Goal: Transaction & Acquisition: Purchase product/service

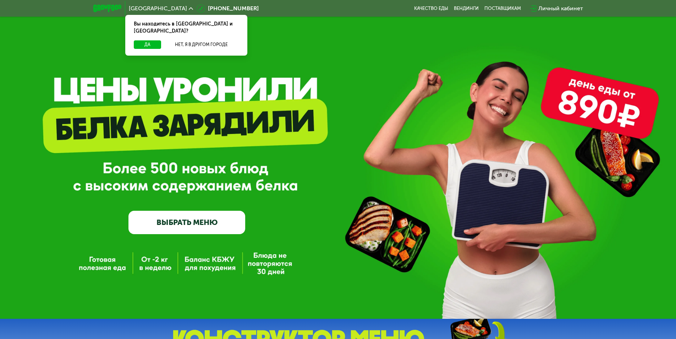
click at [187, 228] on link "ВЫБРАТЬ МЕНЮ" at bounding box center [186, 222] width 117 height 23
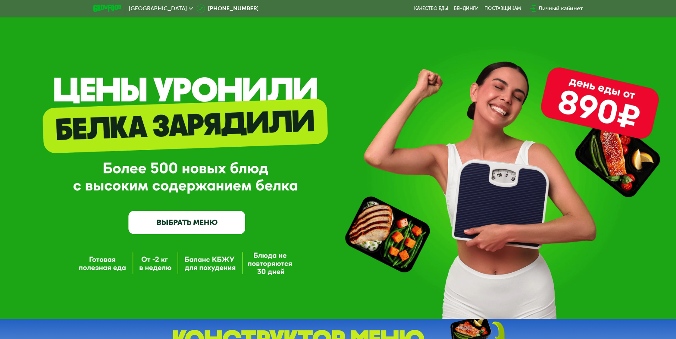
click at [188, 226] on link "ВЫБРАТЬ МЕНЮ" at bounding box center [186, 222] width 117 height 23
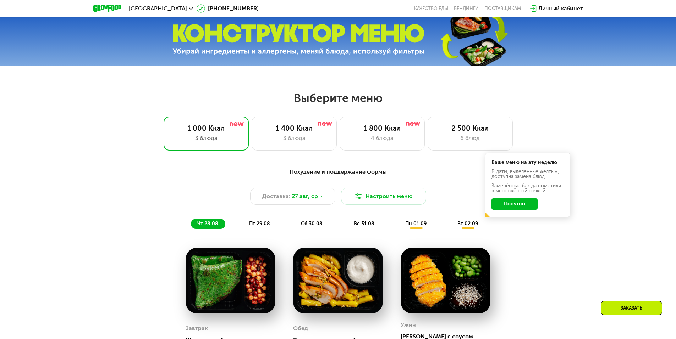
scroll to position [312, 0]
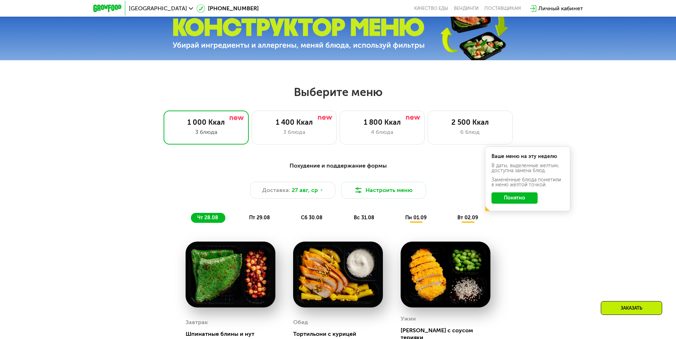
click at [499, 202] on button "Понятно" at bounding box center [514, 198] width 46 height 11
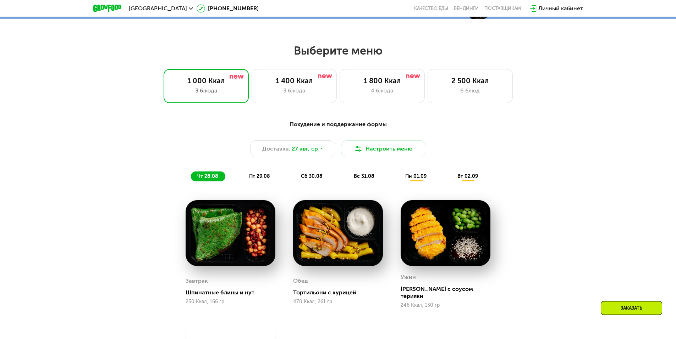
scroll to position [348, 0]
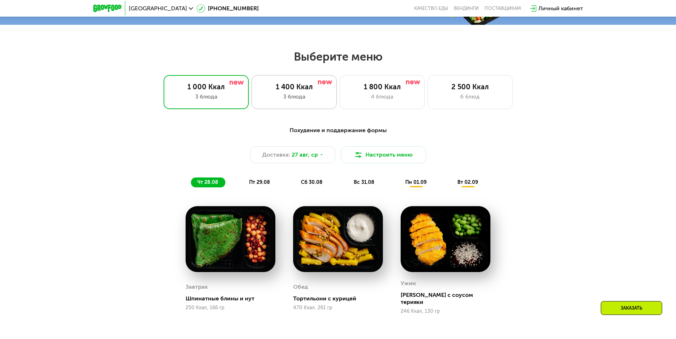
click at [303, 86] on div "1 400 Ккал" at bounding box center [294, 87] width 70 height 9
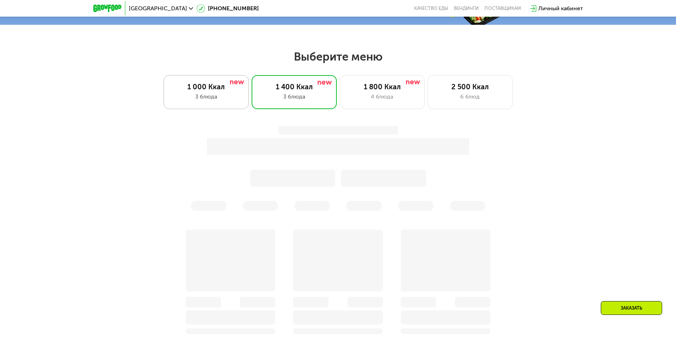
click at [237, 101] on div "3 блюда" at bounding box center [206, 97] width 70 height 9
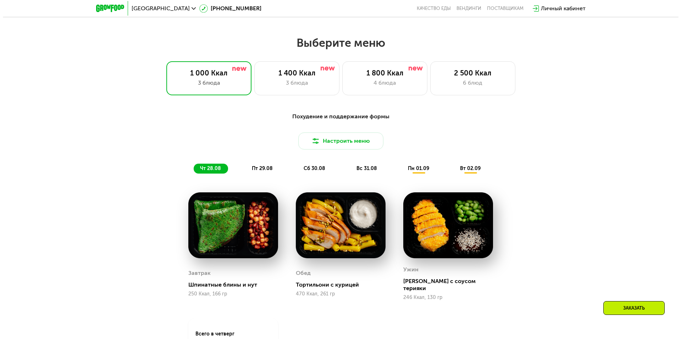
scroll to position [419, 0]
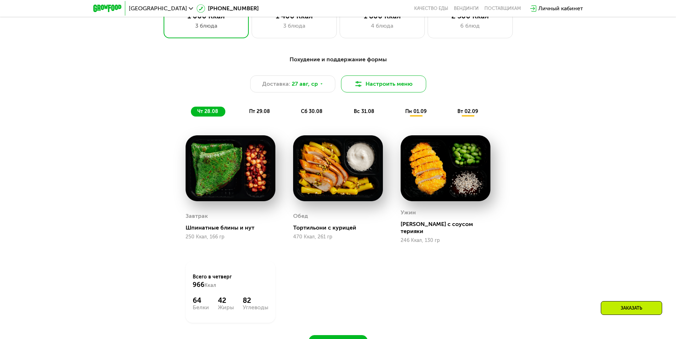
click at [361, 93] on button "Настроить меню" at bounding box center [383, 84] width 85 height 17
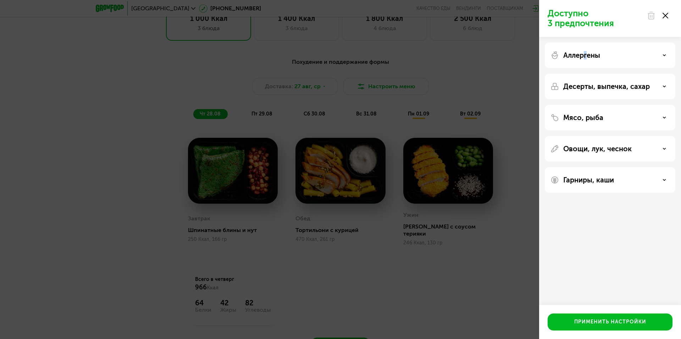
click at [586, 74] on div "Аллергены" at bounding box center [610, 87] width 131 height 26
click at [603, 59] on div "Аллергены" at bounding box center [610, 55] width 119 height 9
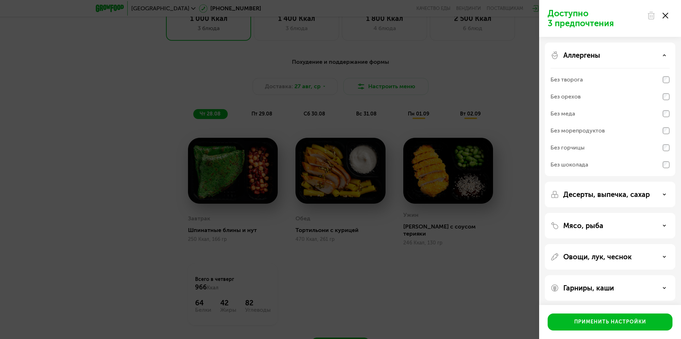
click at [595, 56] on p "Аллергены" at bounding box center [581, 55] width 37 height 9
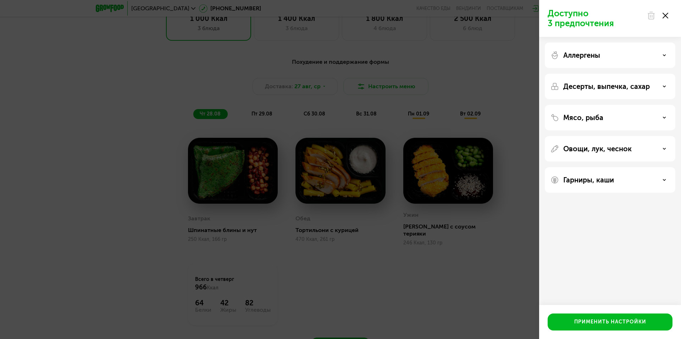
click at [598, 57] on p "Аллергены" at bounding box center [581, 55] width 37 height 9
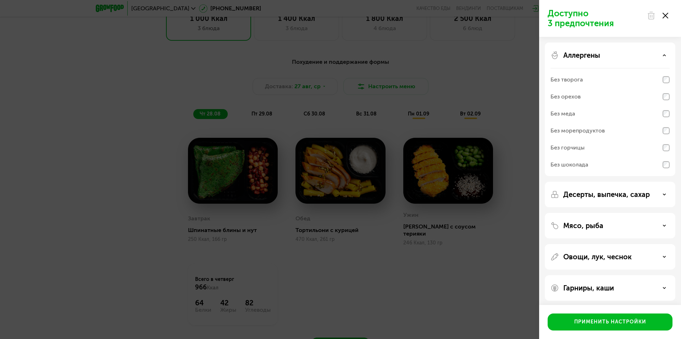
click at [598, 57] on p "Аллергены" at bounding box center [581, 55] width 37 height 9
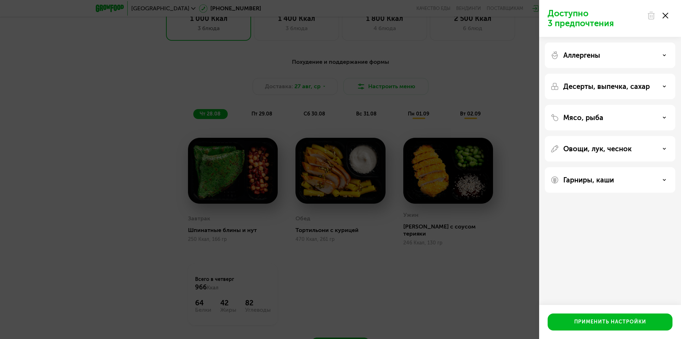
click at [601, 105] on div "Десерты, выпечка, сахар" at bounding box center [610, 118] width 131 height 26
click at [602, 84] on p "Десерты, выпечка, сахар" at bounding box center [606, 86] width 87 height 9
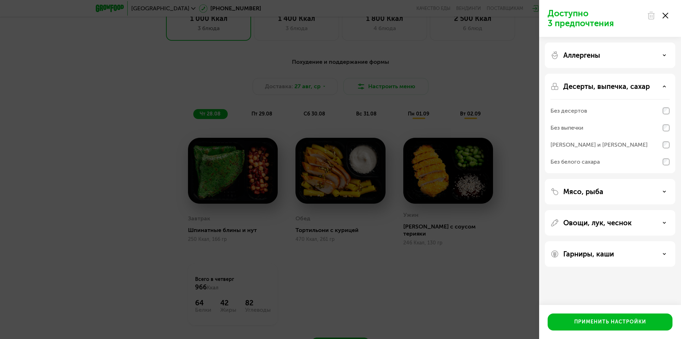
click at [571, 128] on div "Без выпечки" at bounding box center [567, 128] width 33 height 9
click at [582, 123] on div "Без выпечки" at bounding box center [610, 128] width 119 height 17
click at [591, 120] on div "Без десертов" at bounding box center [610, 128] width 119 height 17
click at [587, 210] on div "Мясо, рыба" at bounding box center [610, 223] width 131 height 26
click at [589, 192] on p "Мясо, рыба" at bounding box center [583, 192] width 40 height 9
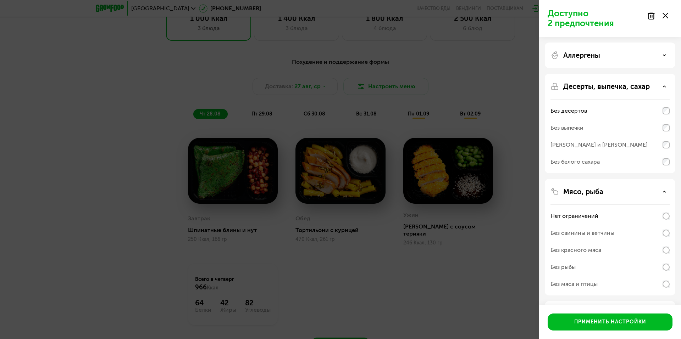
click at [589, 192] on p "Мясо, рыба" at bounding box center [583, 192] width 40 height 9
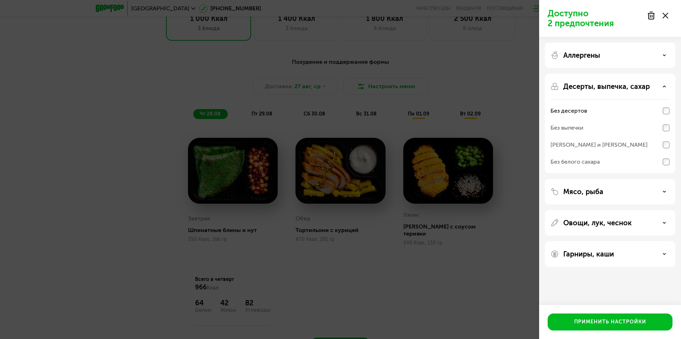
click at [594, 220] on p "Овощи, лук, чеснок" at bounding box center [597, 223] width 68 height 9
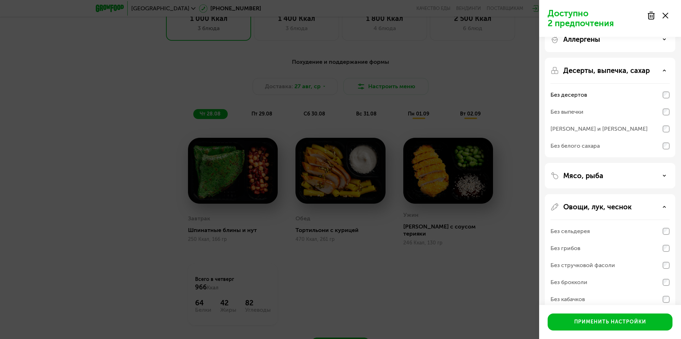
scroll to position [94, 0]
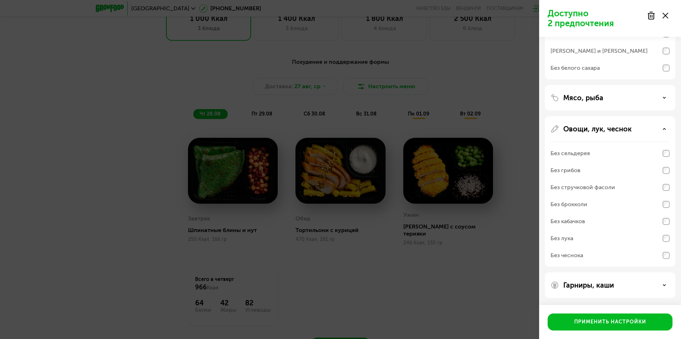
click at [611, 273] on div "Овощи, лук, чеснок Без сельдерея Без грибов Без стручковой фасоли Без брокколи …" at bounding box center [610, 286] width 131 height 26
click at [608, 273] on div "Овощи, лук, чеснок Без сельдерея Без грибов Без стручковой фасоли Без брокколи …" at bounding box center [610, 286] width 131 height 26
click at [610, 131] on p "Овощи, лук, чеснок" at bounding box center [597, 129] width 68 height 9
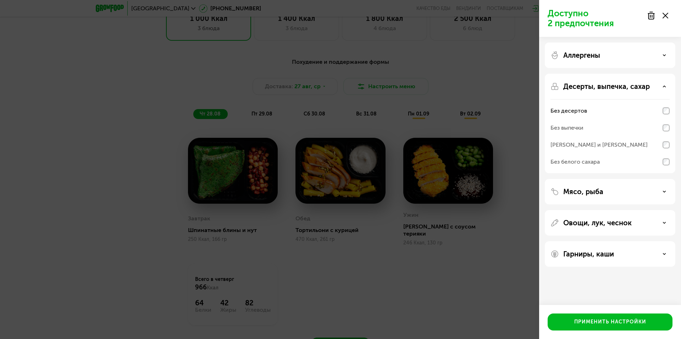
scroll to position [0, 0]
click at [592, 256] on p "Гарниры, каши" at bounding box center [588, 254] width 51 height 9
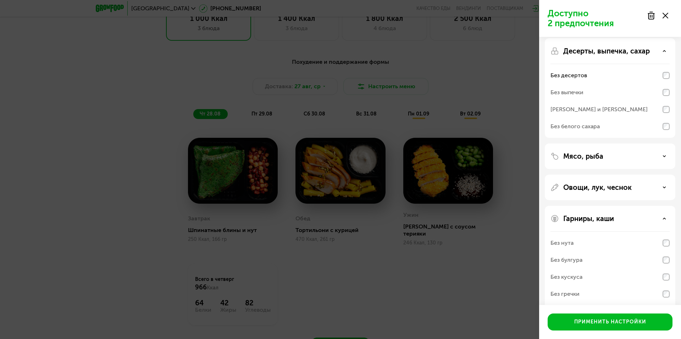
scroll to position [60, 0]
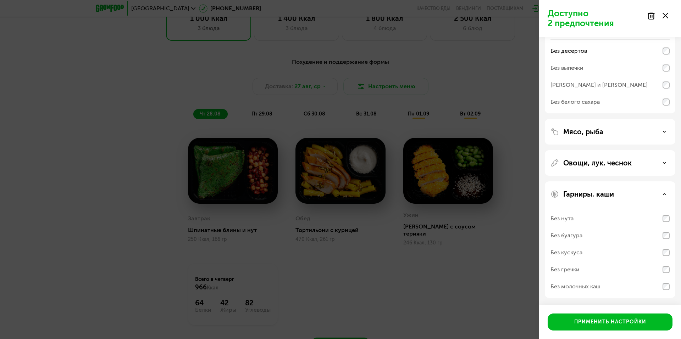
click at [596, 197] on p "Гарниры, каши" at bounding box center [588, 194] width 51 height 9
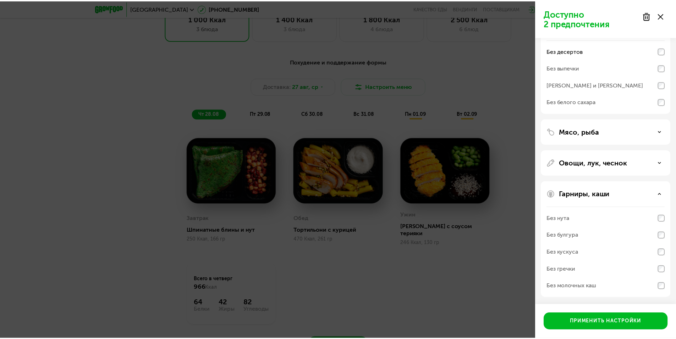
scroll to position [0, 0]
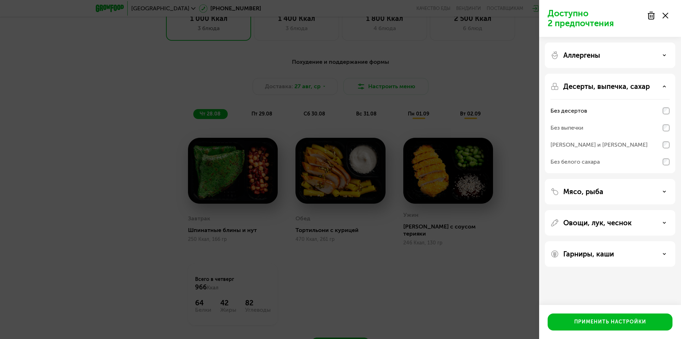
click at [590, 252] on p "Гарниры, каши" at bounding box center [588, 254] width 51 height 9
click at [571, 273] on div "Без нута" at bounding box center [610, 278] width 119 height 17
click at [590, 253] on p "Гарниры, каши" at bounding box center [588, 254] width 51 height 9
click at [593, 223] on p "Овощи, лук, чеснок" at bounding box center [597, 223] width 68 height 9
click at [593, 221] on p "Овощи, лук, чеснок" at bounding box center [597, 223] width 68 height 9
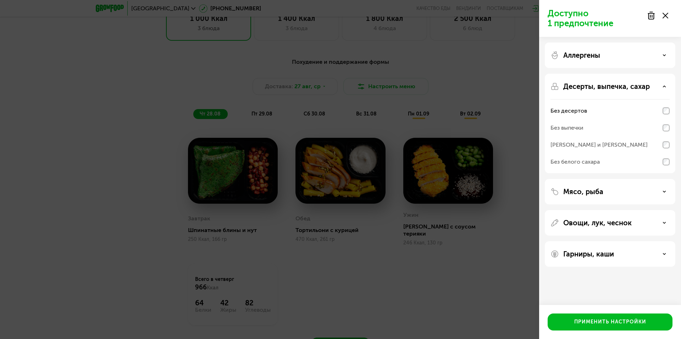
click at [594, 195] on p "Мясо, рыба" at bounding box center [583, 192] width 40 height 9
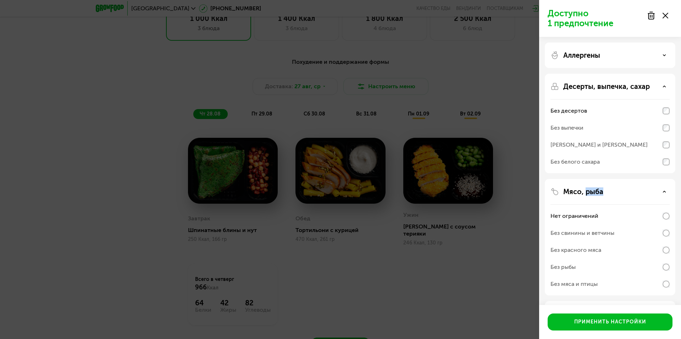
click at [594, 195] on p "Мясо, рыба" at bounding box center [583, 192] width 40 height 9
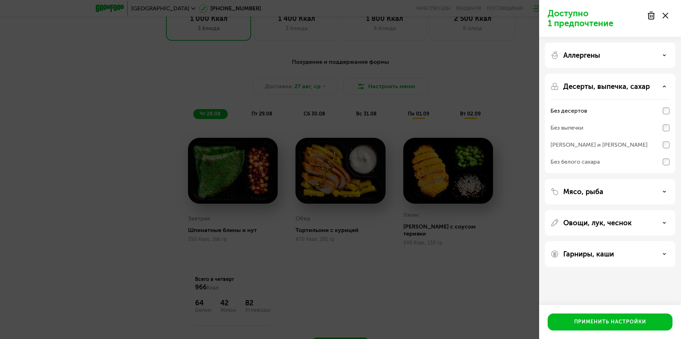
click at [588, 163] on div "Без белого сахара" at bounding box center [575, 162] width 49 height 9
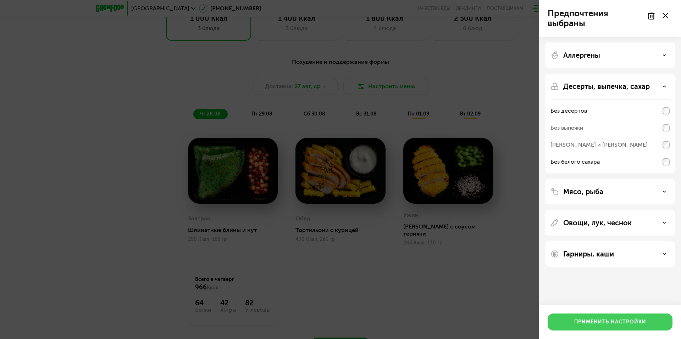
click at [597, 318] on button "Применить настройки" at bounding box center [610, 322] width 125 height 17
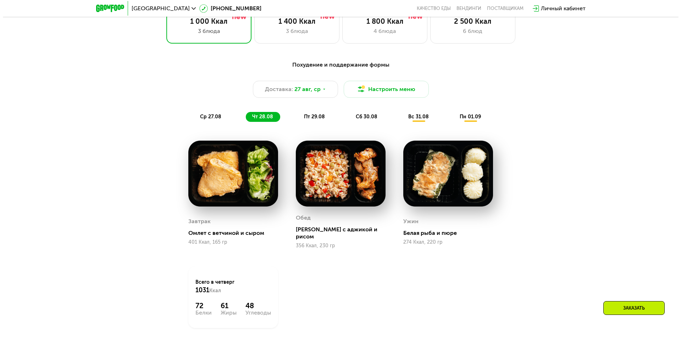
scroll to position [419, 0]
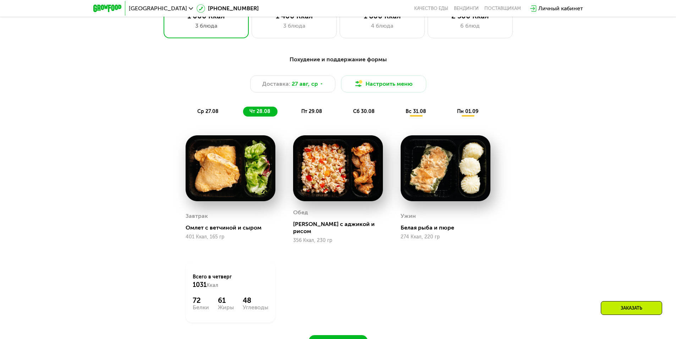
click at [217, 114] on span "ср 27.08" at bounding box center [207, 112] width 21 height 6
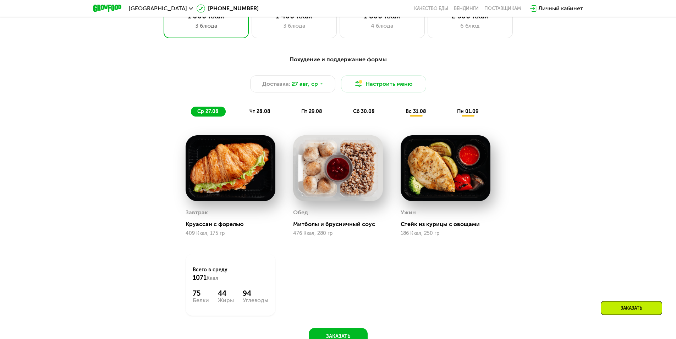
click at [249, 115] on span "чт 28.08" at bounding box center [259, 112] width 21 height 6
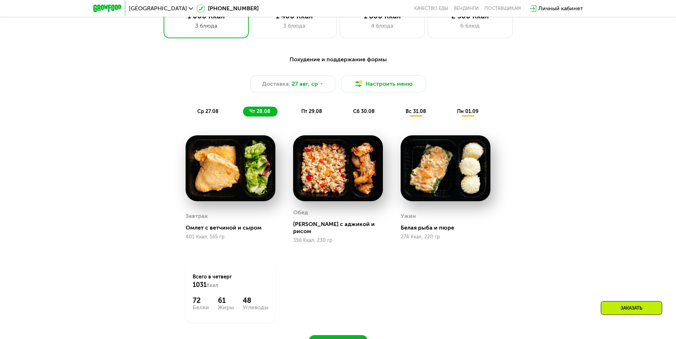
click at [215, 114] on span "ср 27.08" at bounding box center [207, 112] width 21 height 6
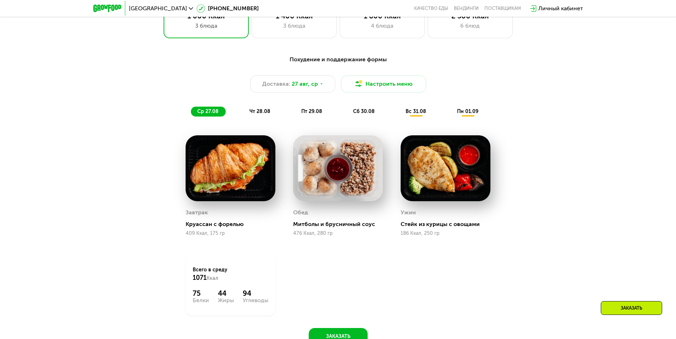
click at [302, 115] on span "пт 29.08" at bounding box center [311, 112] width 21 height 6
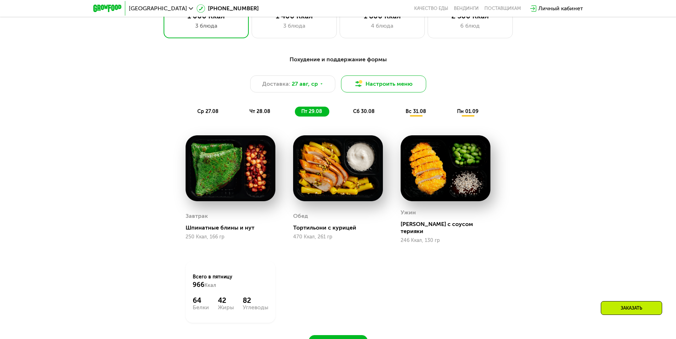
click at [362, 88] on img at bounding box center [358, 84] width 9 height 9
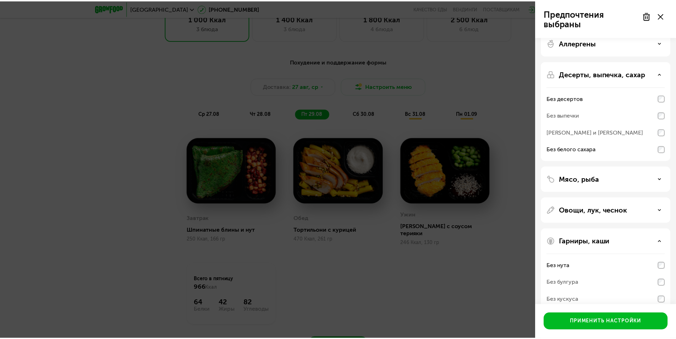
scroll to position [60, 0]
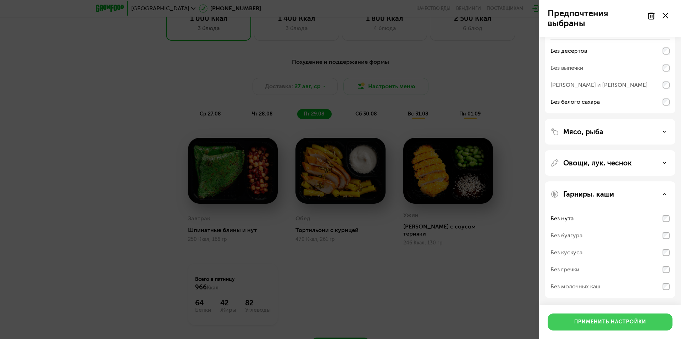
click at [607, 321] on div "Применить настройки" at bounding box center [610, 322] width 72 height 7
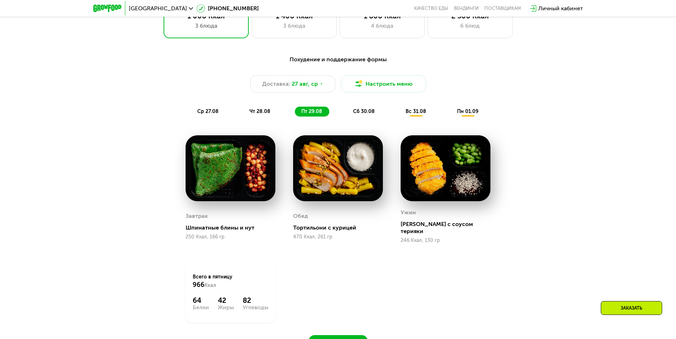
click at [365, 115] on span "сб 30.08" at bounding box center [364, 112] width 22 height 6
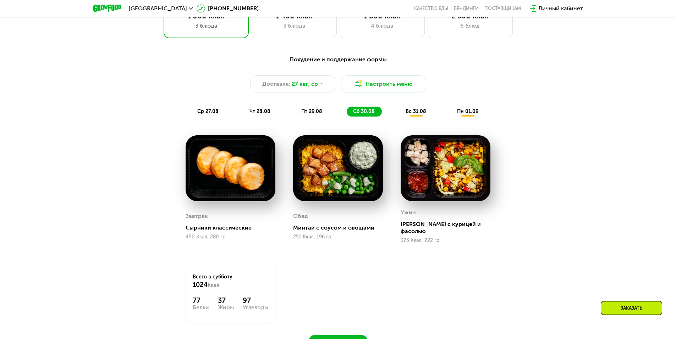
click at [450, 116] on div "вс 31.08" at bounding box center [467, 112] width 35 height 10
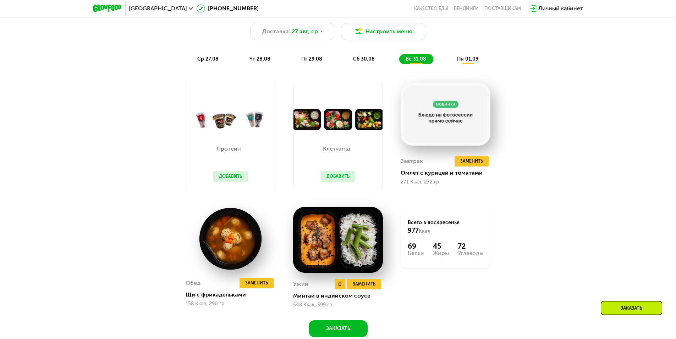
scroll to position [419, 0]
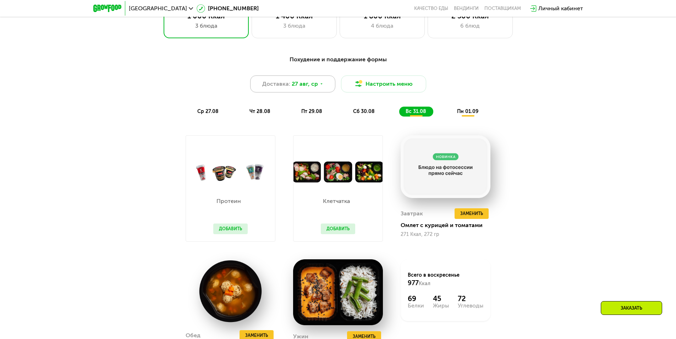
click at [317, 87] on div "Доставка: [DATE]" at bounding box center [292, 84] width 85 height 17
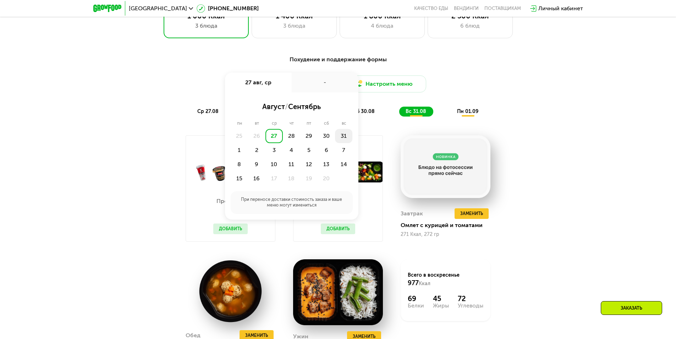
click at [248, 143] on div "31" at bounding box center [239, 150] width 17 height 14
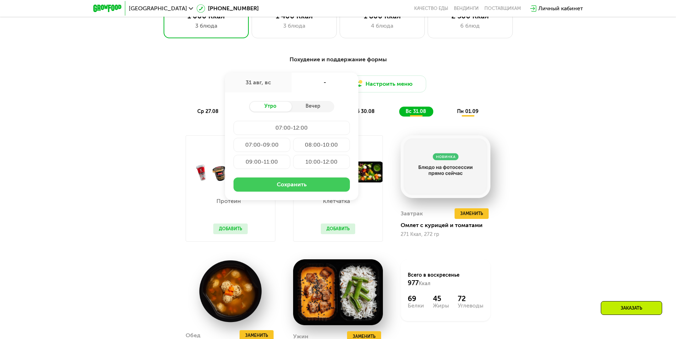
click at [298, 184] on button "Сохранить" at bounding box center [291, 185] width 116 height 14
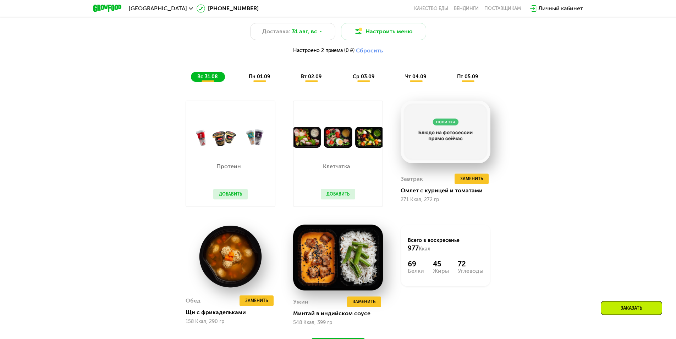
scroll to position [489, 0]
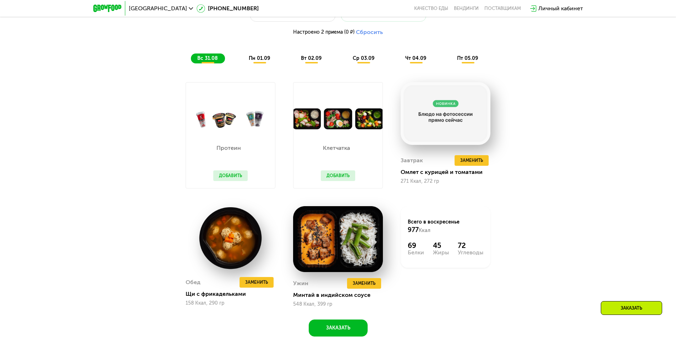
click at [153, 168] on div "Похудение и поддержание формы Доставка: [DATE] Настроить меню Настроено 2 прием…" at bounding box center [338, 158] width 437 height 357
click at [215, 169] on div "Протеин Добавить" at bounding box center [230, 158] width 49 height 59
click at [225, 177] on button "Добавить" at bounding box center [230, 176] width 34 height 11
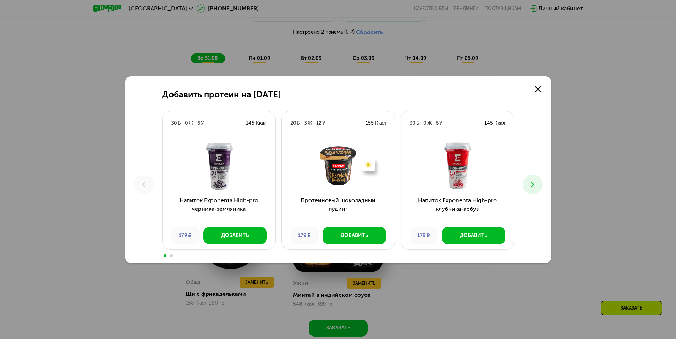
click at [448, 104] on div "Добавить протеин на [DATE] Б 0 Ж 6 У 145 Ккал Напиток Exponenta High-pro черник…" at bounding box center [338, 169] width 426 height 187
click at [538, 90] on icon at bounding box center [538, 89] width 6 height 6
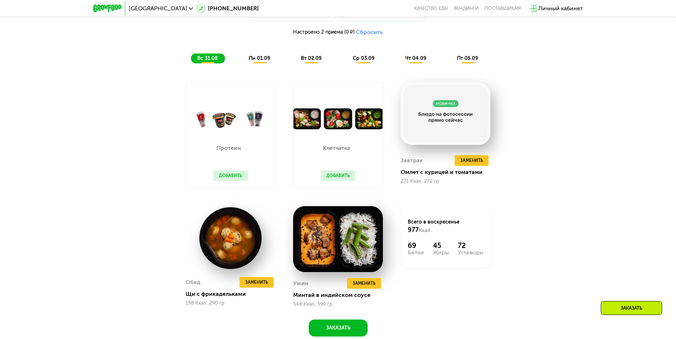
click at [336, 177] on button "Добавить" at bounding box center [338, 176] width 34 height 11
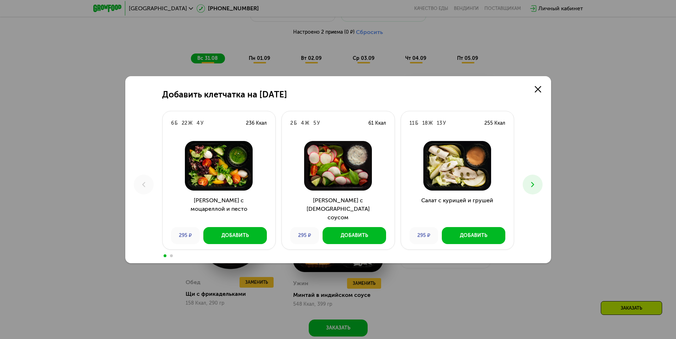
click at [544, 79] on div "Добавить клетчатка на [DATE] 6 Б 22 Ж 4 У 236 Ккал Салат с моцареллой и песто 2…" at bounding box center [338, 169] width 426 height 187
click at [542, 84] on link at bounding box center [538, 89] width 14 height 14
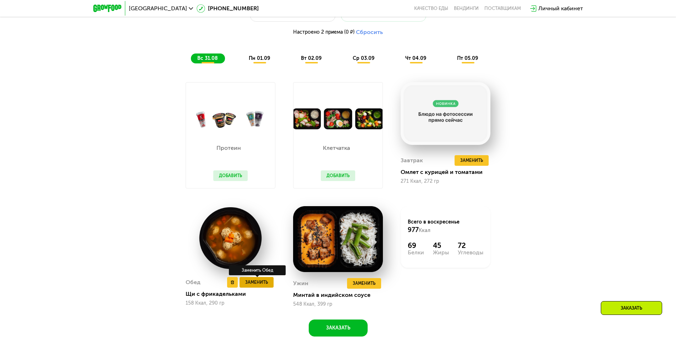
click at [257, 286] on span "Заменить" at bounding box center [256, 282] width 23 height 7
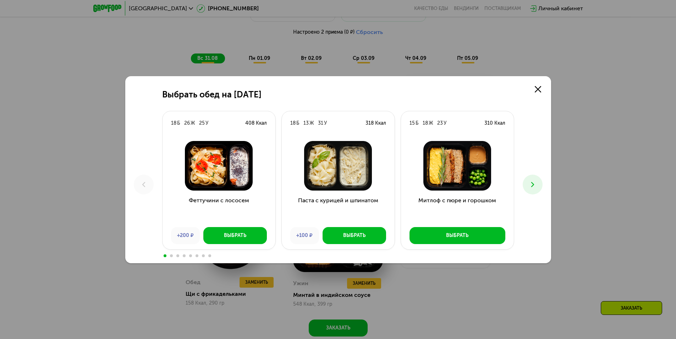
click at [532, 185] on icon at bounding box center [532, 185] width 9 height 9
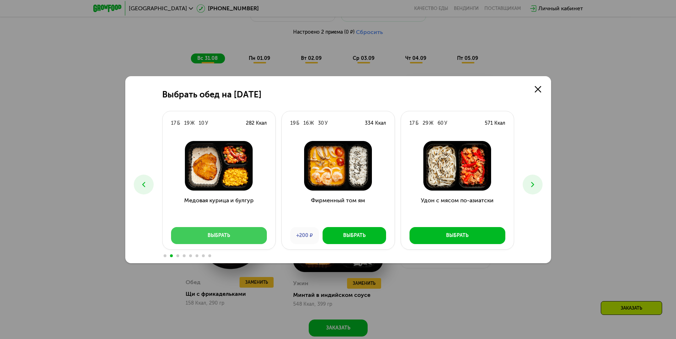
click at [236, 237] on button "Выбрать" at bounding box center [219, 235] width 96 height 17
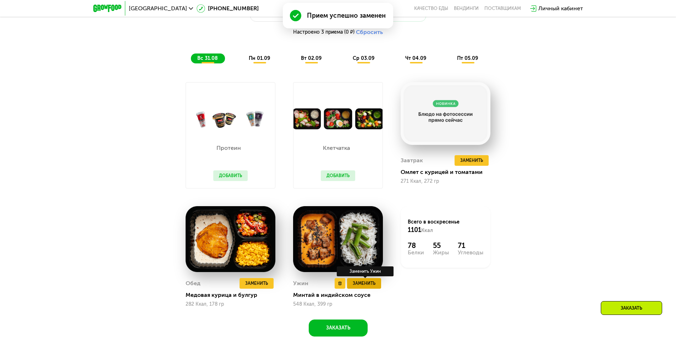
click at [367, 287] on span "Заменить" at bounding box center [364, 283] width 23 height 7
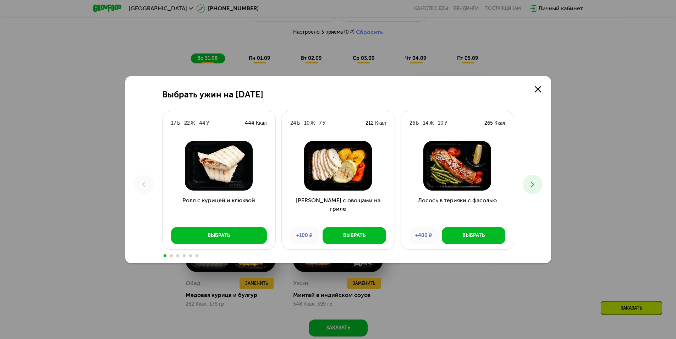
click at [542, 187] on div "Выбрать ужин на [DATE] Б 22 Ж 44 У 444 Ккал Ролл с курицей и клюквой Выбрать 24…" at bounding box center [338, 169] width 426 height 187
click at [540, 184] on button at bounding box center [532, 185] width 20 height 20
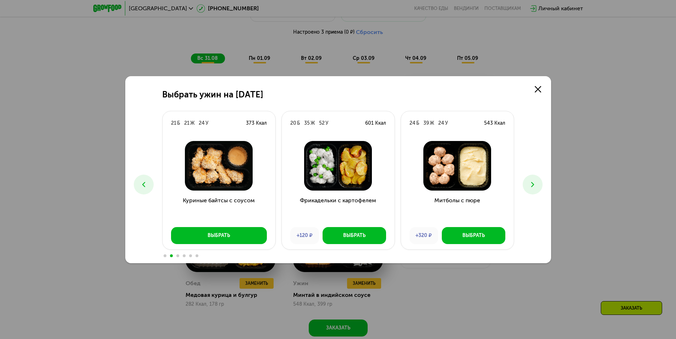
click at [539, 184] on button at bounding box center [532, 185] width 20 height 20
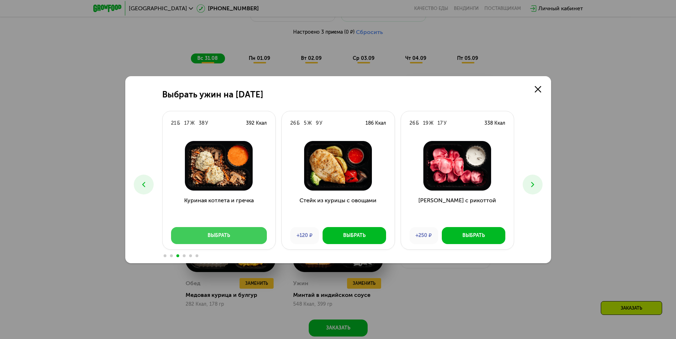
click at [256, 236] on button "Выбрать" at bounding box center [219, 235] width 96 height 17
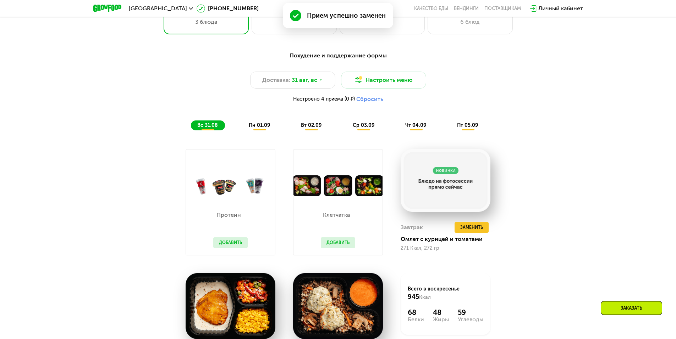
scroll to position [419, 0]
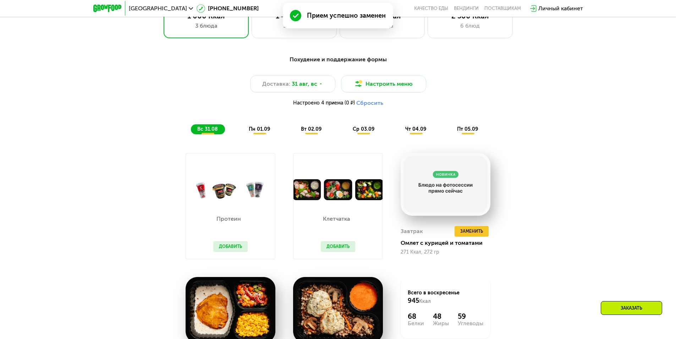
click at [253, 129] on span "пн 01.09" at bounding box center [259, 129] width 21 height 6
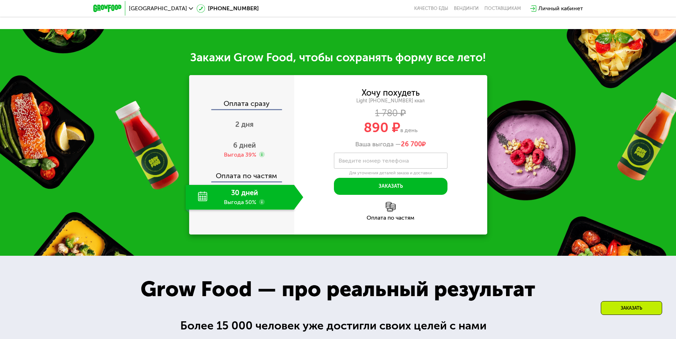
scroll to position [809, 0]
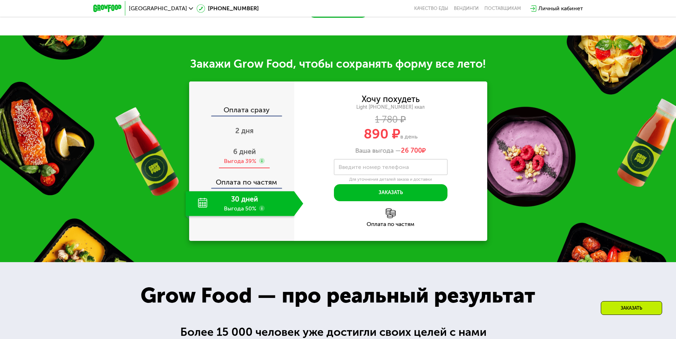
click at [233, 156] on span "6 дней" at bounding box center [244, 152] width 23 height 9
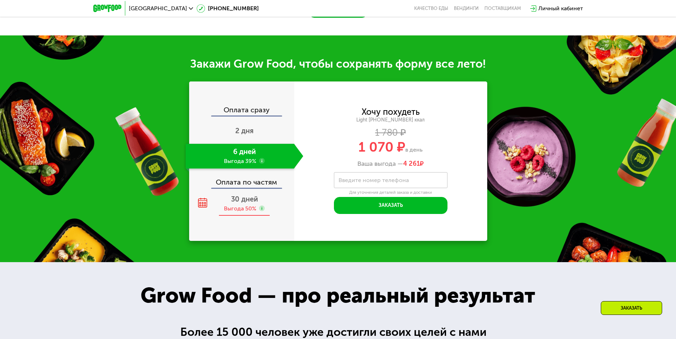
click at [236, 203] on span "30 дней" at bounding box center [244, 199] width 27 height 9
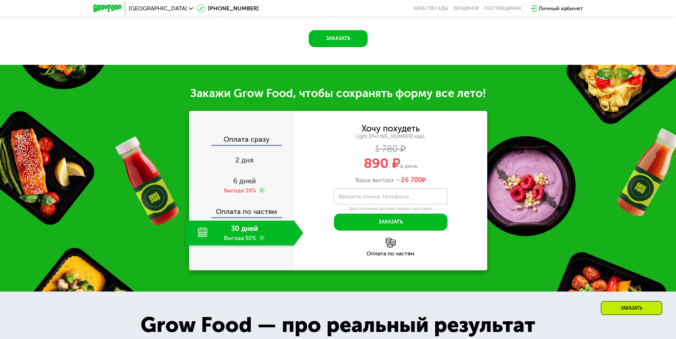
scroll to position [773, 0]
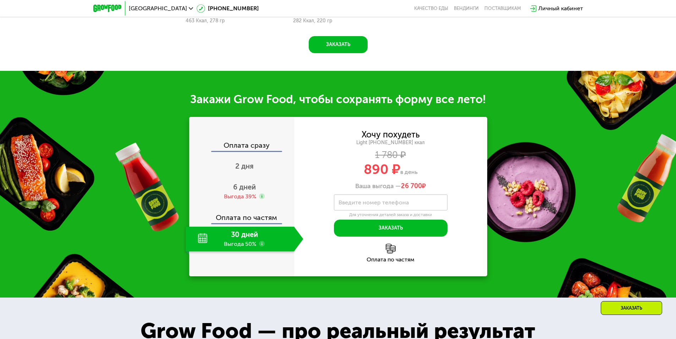
click at [260, 245] on use at bounding box center [262, 244] width 6 height 6
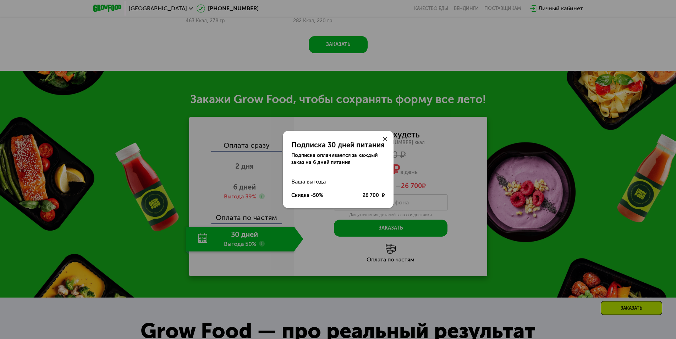
click at [383, 137] on icon at bounding box center [385, 139] width 4 height 4
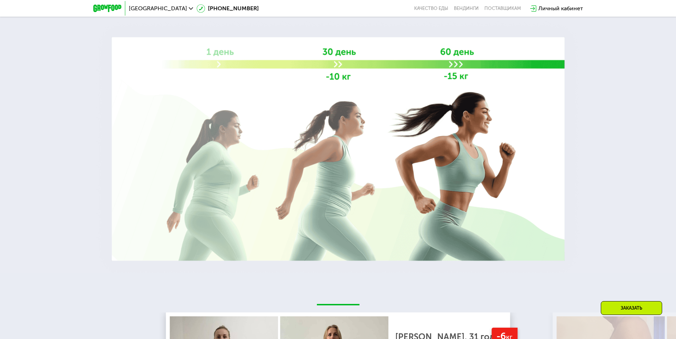
scroll to position [1341, 0]
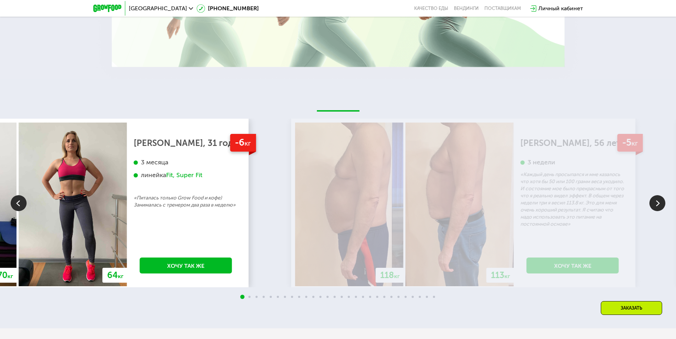
click at [197, 230] on div "-6 кг [PERSON_NAME], 31 год 3 месяца линейка Fit, Super Fit «Питалась только Gr…" at bounding box center [186, 205] width 118 height 164
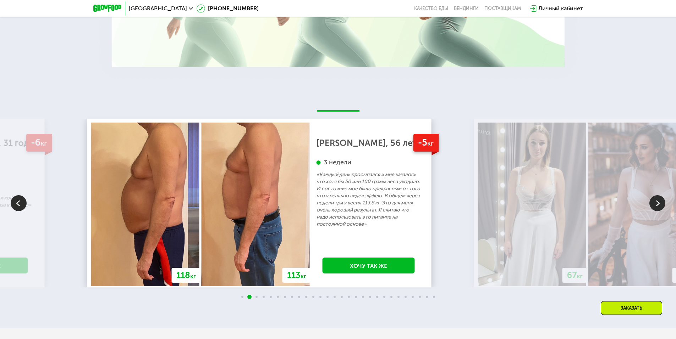
click at [337, 200] on p "«Каждый день просыпался и мне казалось что хотя бы 50 или 100 грамм веса уходил…" at bounding box center [368, 199] width 104 height 57
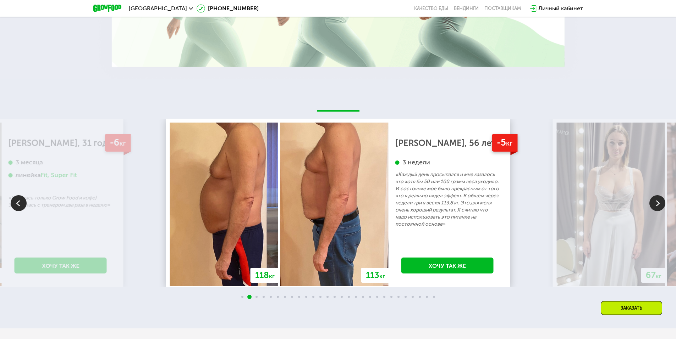
click at [395, 199] on p "«Каждый день просыпался и мне казалось что хотя бы 50 или 100 грамм веса уходил…" at bounding box center [447, 199] width 104 height 57
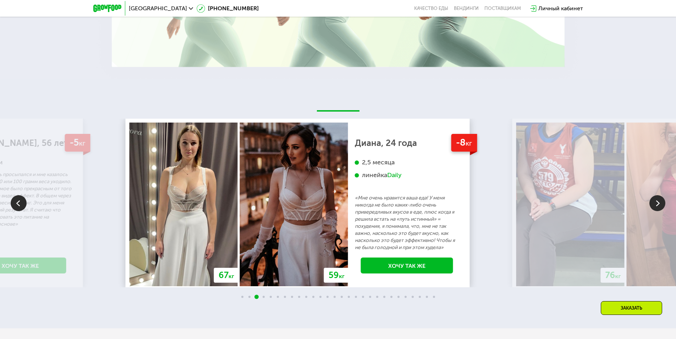
click at [355, 218] on p "«Мне очень нравится ваша еда! У меня никогда не было каких-либо очень привередл…" at bounding box center [407, 223] width 104 height 57
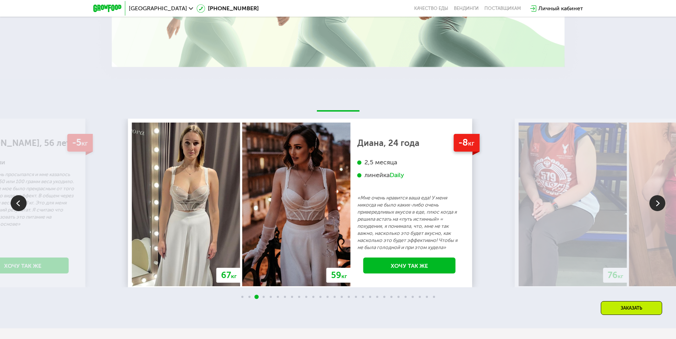
click at [380, 214] on p "«Мне очень нравится ваша еда! У меня никогда не было каких-либо очень привередл…" at bounding box center [409, 223] width 104 height 57
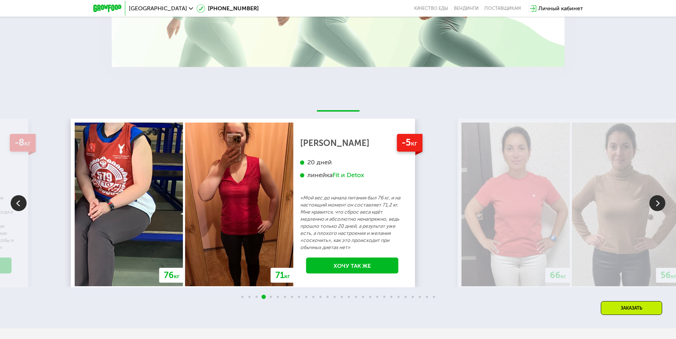
click at [300, 225] on p "«Мой вес до начала питания был 76 кг, и на настоящий момент он составляет 71,2 …" at bounding box center [352, 223] width 104 height 57
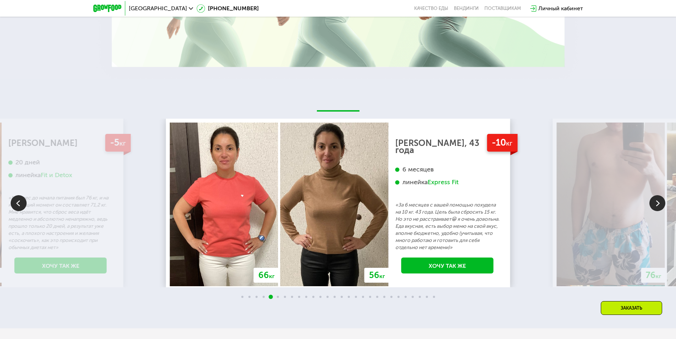
click at [395, 230] on p "«За 6 месяцев с вашей помощью похудела на 10 кг. 43 года. Цель была сбросить 15…" at bounding box center [447, 227] width 104 height 50
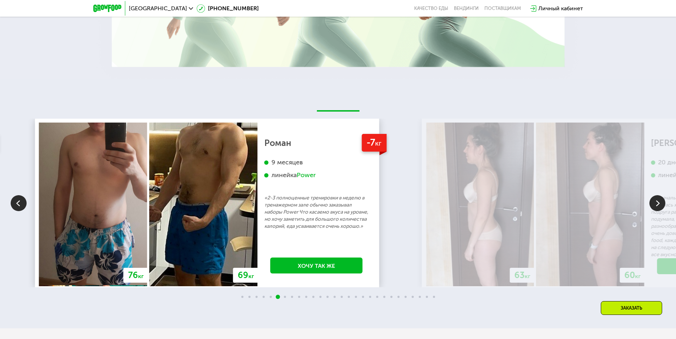
click at [281, 217] on p "«2-3 полноценные тренировки в неделю в тренажерном зале обычно заказывал наборы…" at bounding box center [316, 212] width 104 height 35
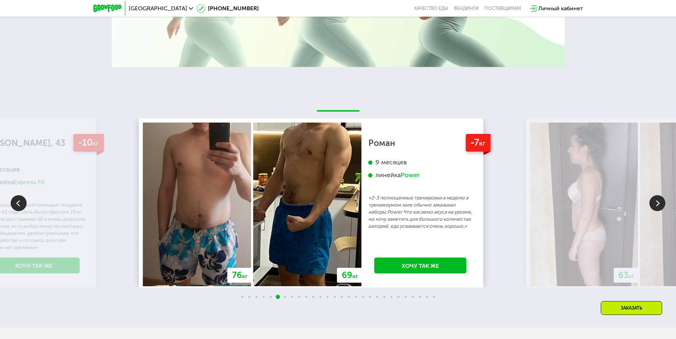
click at [368, 218] on p "«2-3 полноценные тренировки в неделю в тренажерном зале обычно заказывал наборы…" at bounding box center [420, 212] width 104 height 35
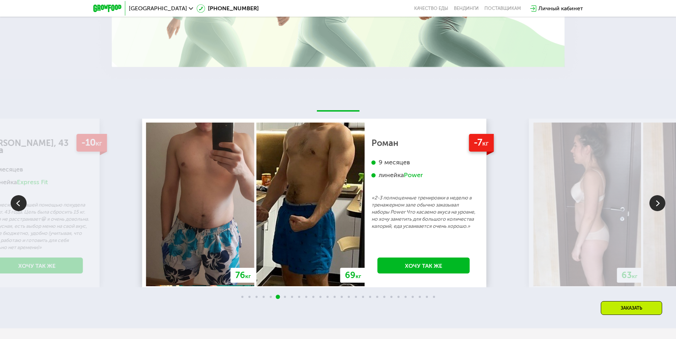
click at [371, 214] on p "«2-3 полноценные тренировки в неделю в тренажерном зале обычно заказывал наборы…" at bounding box center [423, 212] width 104 height 35
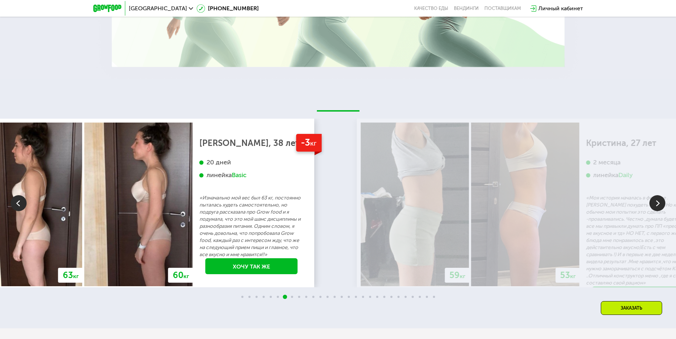
click at [199, 243] on p "«Изначально мой вес был 63 кг, постоянно пыталась худеть самостоятельно, но под…" at bounding box center [251, 227] width 104 height 64
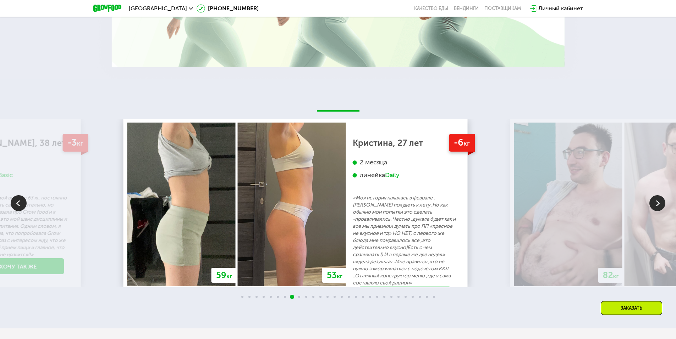
click at [353, 241] on p "«Моя история началась в феврале .[PERSON_NAME] похудеть к лету .Но как обычно м…" at bounding box center [405, 241] width 104 height 92
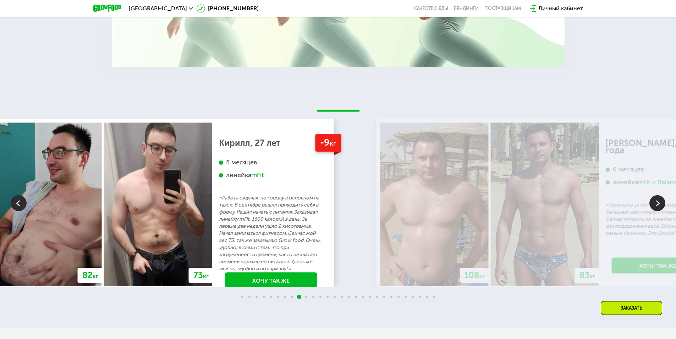
click at [288, 211] on p "«Работа сидячая, по городу в основном на такси. В сентябре решил приводить себя…" at bounding box center [271, 234] width 104 height 78
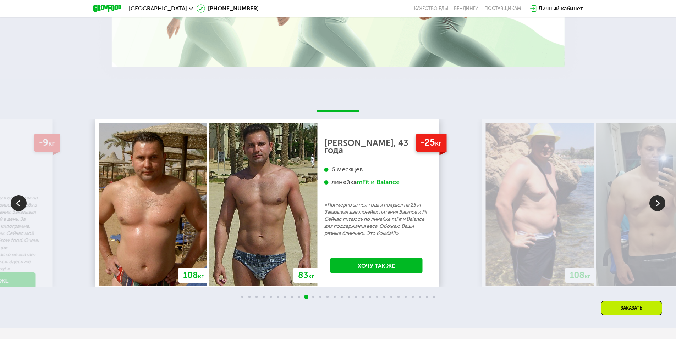
click at [324, 225] on p "«Примерно за пол года я похудел на 25 кг. Заказывал две линейки питания Balance…" at bounding box center [376, 219] width 104 height 35
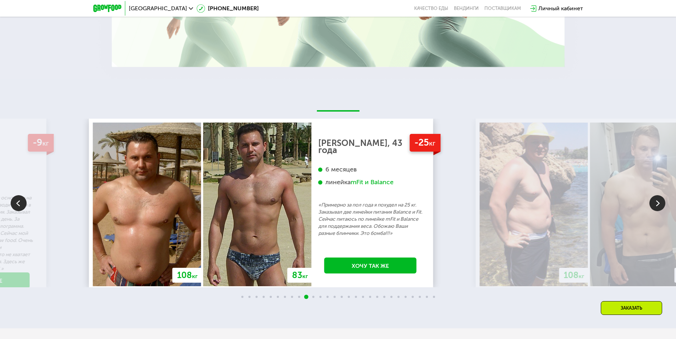
click at [403, 212] on div "108 кг 83 кг -25 кг [PERSON_NAME], 43 года 6 месяцев линейка mFit и Balance «Пр…" at bounding box center [261, 203] width 344 height 169
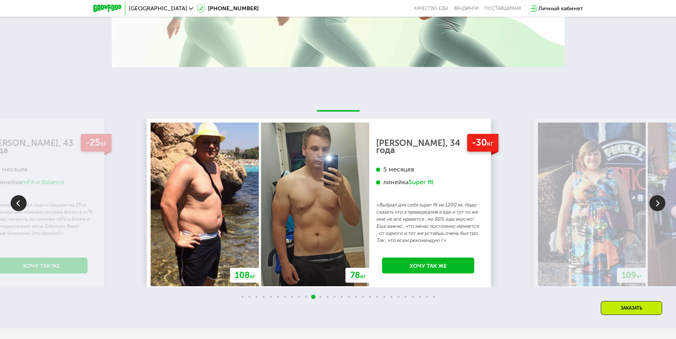
click at [376, 217] on p "«Выбрал для себя super fit на 1200 кк. Надо сказать что я привередлив в еде и т…" at bounding box center [428, 223] width 104 height 43
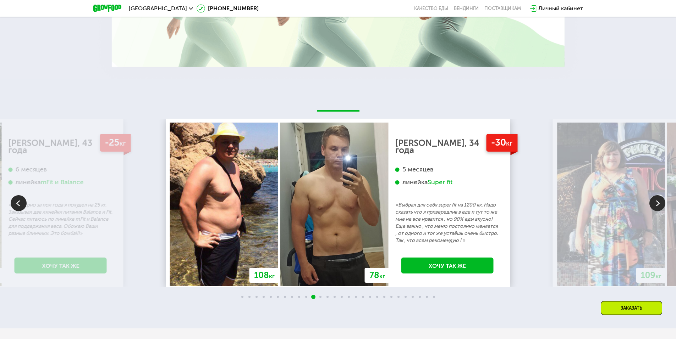
click at [395, 209] on p "«Выбрал для себя super fit на 1200 кк. Надо сказать что я привередлив в еде и т…" at bounding box center [447, 223] width 104 height 43
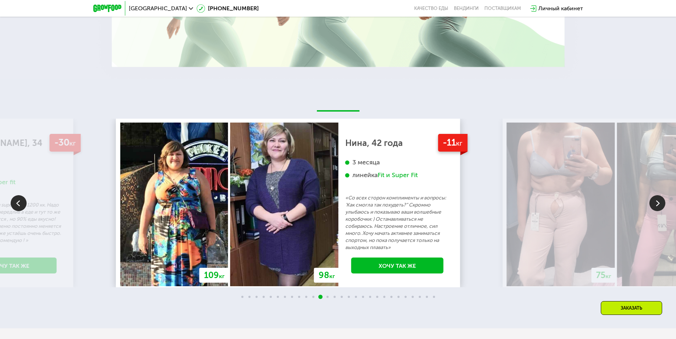
click at [345, 212] on p "«Со всех сторон комплименты и вопросы: 'Как смогла так похудеть?” Скромно улыба…" at bounding box center [397, 223] width 104 height 57
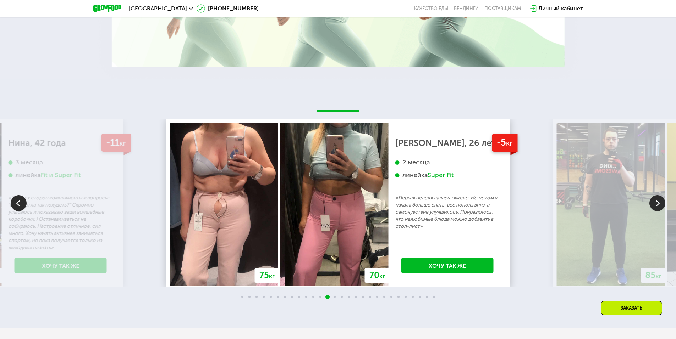
click at [280, 214] on img at bounding box center [334, 205] width 108 height 164
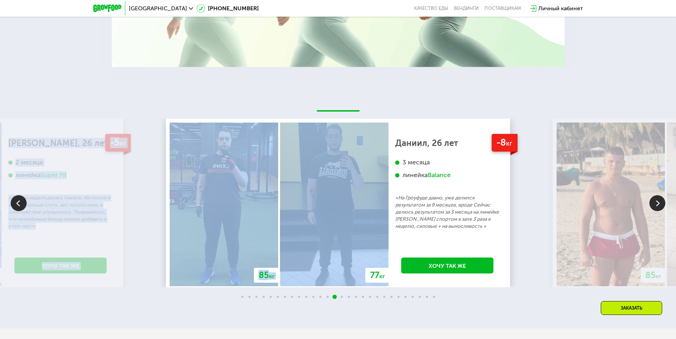
drag, startPoint x: 501, startPoint y: 212, endPoint x: 234, endPoint y: 208, distance: 267.1
click at [298, 215] on div "70 кг 64 кг -6 кг [PERSON_NAME], 31 год 3 месяца линейка Fit, Super Fit «Питала…" at bounding box center [338, 203] width 676 height 169
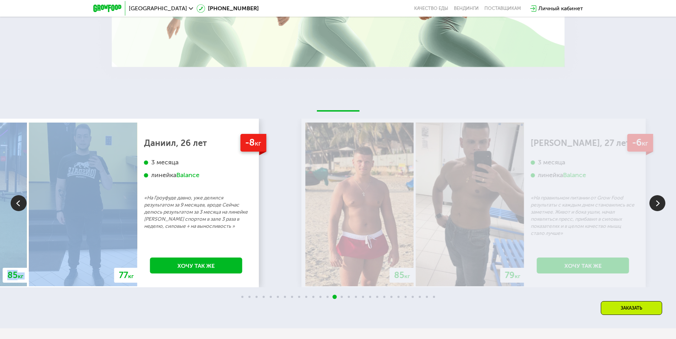
click at [152, 192] on div "[PERSON_NAME], 26 лет 3 месяца линейка Balance «На Гроуфуде давно, уже делился …" at bounding box center [196, 185] width 104 height 90
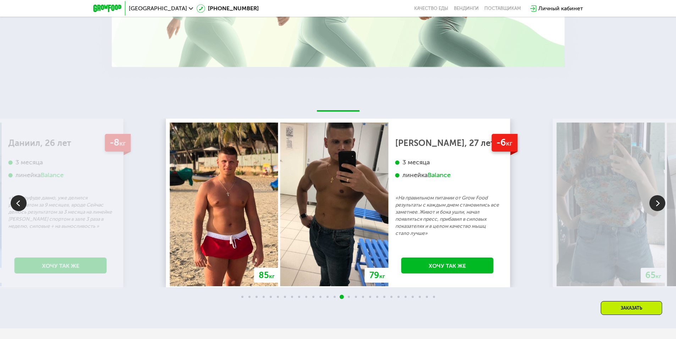
click at [421, 218] on p "«На правильном питании от Grow Food результаты с каждым днем становились все за…" at bounding box center [447, 216] width 104 height 43
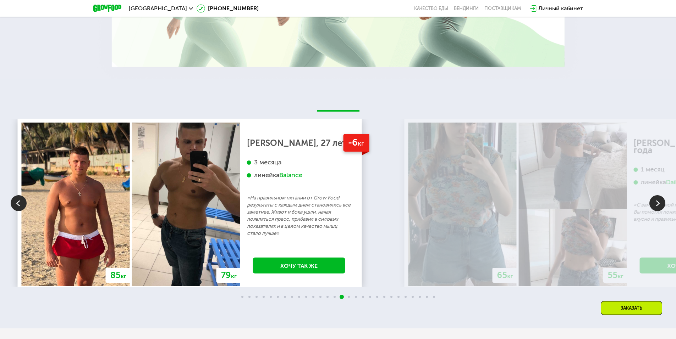
click at [247, 234] on p "«На правильном питании от Grow Food результаты с каждым днем становились все за…" at bounding box center [299, 216] width 104 height 43
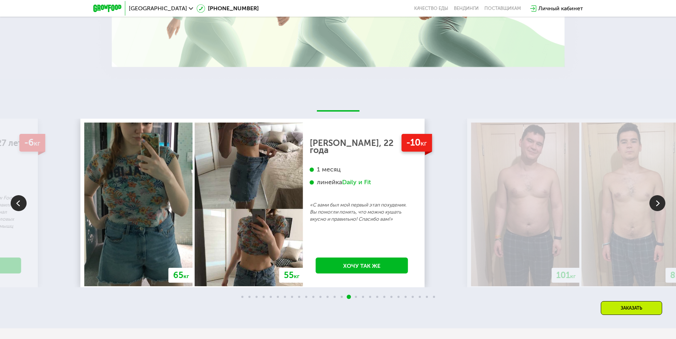
click at [303, 247] on div "-10 кг [PERSON_NAME], 22 года 1 месяц линейка Daily и Fit «С вами был мой первы…" at bounding box center [362, 205] width 118 height 164
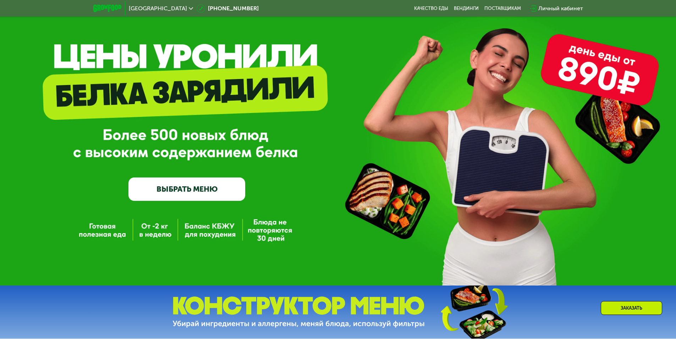
scroll to position [28, 0]
